Goal: Transaction & Acquisition: Purchase product/service

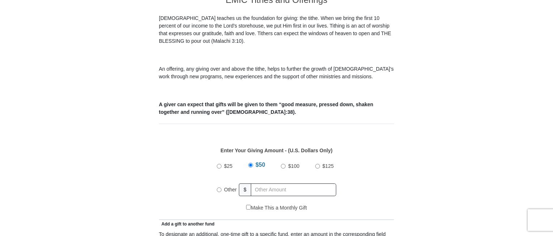
scroll to position [217, 0]
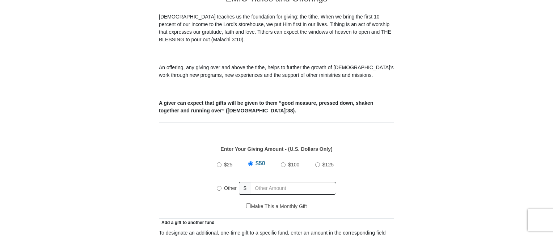
click at [220, 186] on input "Other" at bounding box center [219, 188] width 5 height 5
radio input "true"
click at [276, 182] on input "text" at bounding box center [294, 188] width 83 height 13
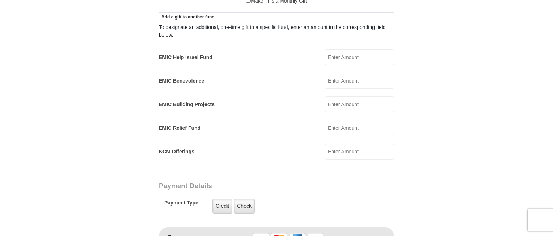
scroll to position [435, 0]
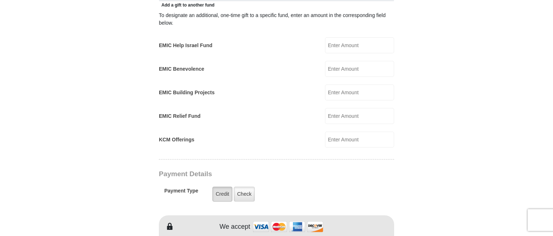
type input "75"
click at [220, 186] on label "Credit" at bounding box center [223, 193] width 20 height 15
click at [0, 0] on input "Credit" at bounding box center [0, 0] width 0 height 0
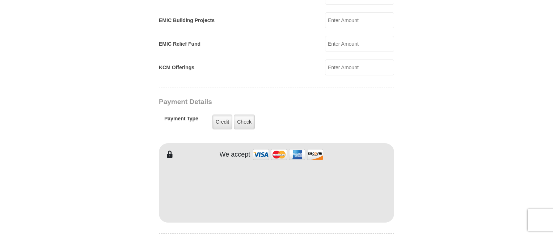
scroll to position [507, 0]
click at [220, 114] on label "Credit" at bounding box center [223, 121] width 20 height 15
click at [0, 0] on input "Credit" at bounding box center [0, 0] width 0 height 0
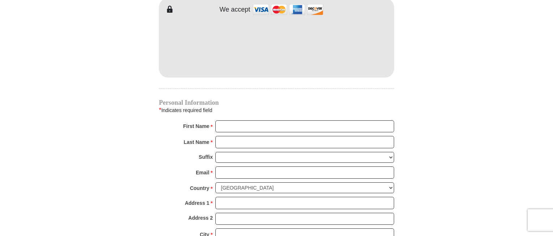
scroll to position [652, 0]
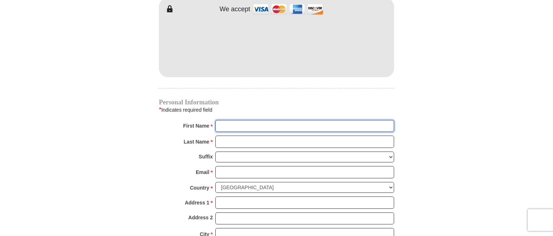
click at [228, 120] on input "First Name *" at bounding box center [304, 126] width 179 height 12
type input "micki"
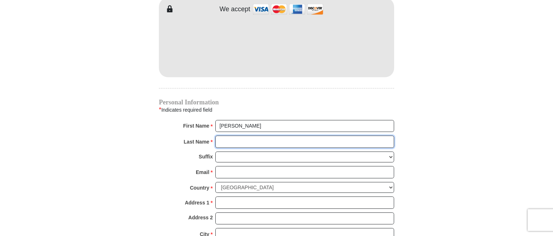
click at [259, 135] on input "Last Name *" at bounding box center [304, 141] width 179 height 12
type input "hart"
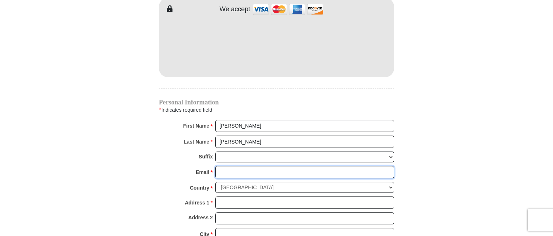
click at [230, 166] on input "Email *" at bounding box center [304, 172] width 179 height 12
type input "mickihartart@yahoo.com"
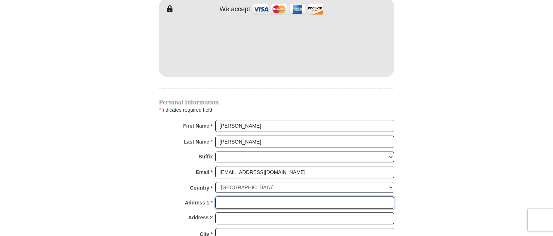
type input "30469 Yosemite Springs Pkwy"
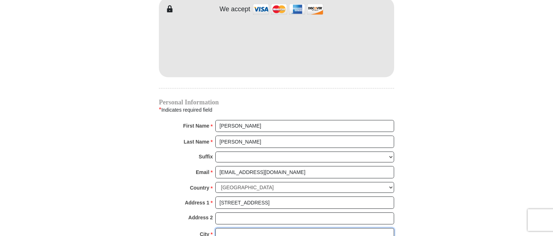
type input "Coarsegold"
select select "CA"
type input "93614-9053"
type input "5596582181"
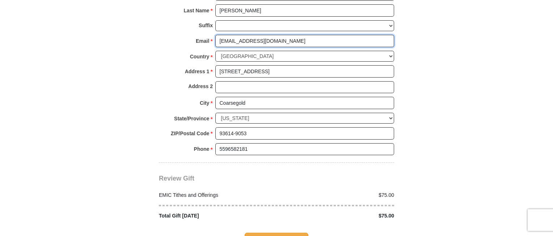
scroll to position [797, 0]
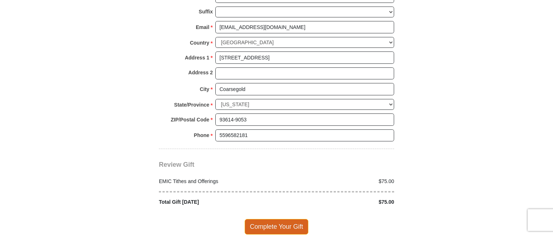
click at [290, 219] on span "Complete Your Gift" at bounding box center [277, 226] width 64 height 15
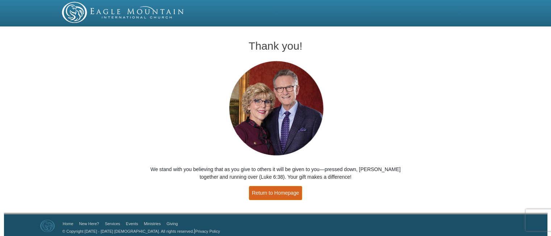
click at [267, 193] on link "Return to Homepage" at bounding box center [276, 193] width 54 height 14
